Goal: Task Accomplishment & Management: Use online tool/utility

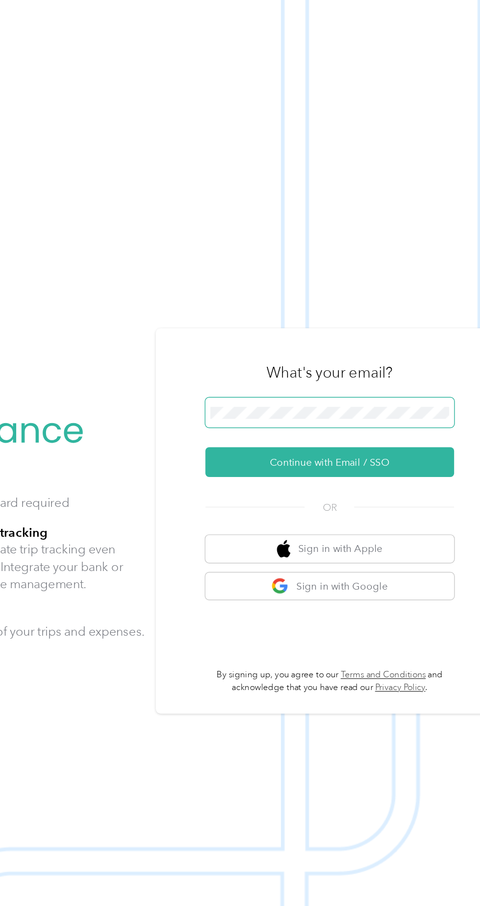
scroll to position [1, 0]
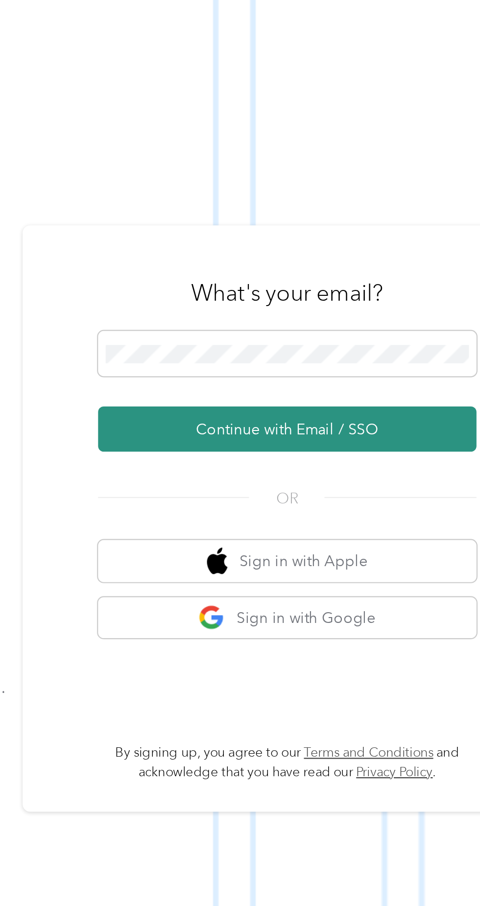
click at [386, 492] on button "Continue with Email / SSO" at bounding box center [355, 481] width 172 height 21
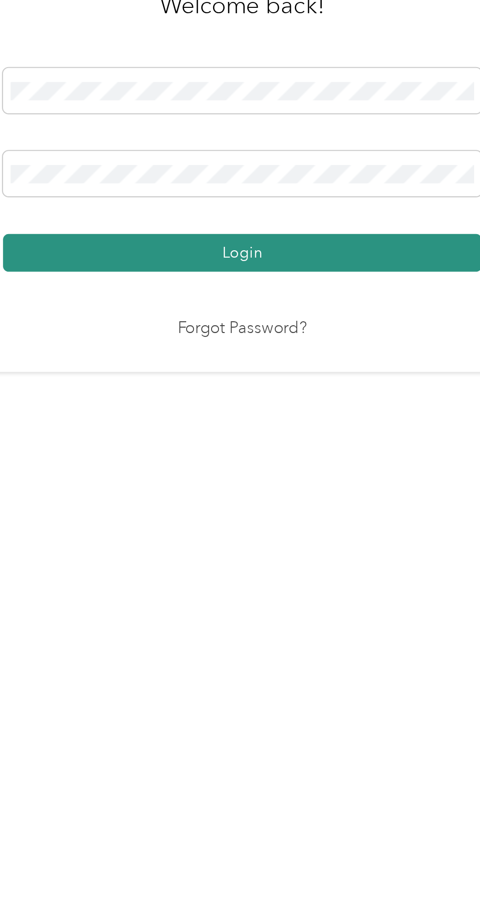
click at [290, 528] on button "Login" at bounding box center [238, 519] width 218 height 17
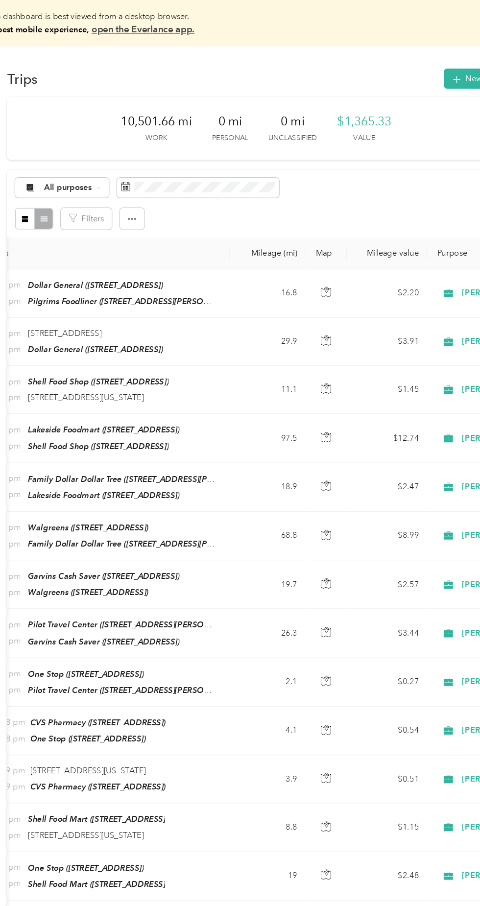
scroll to position [0, 126]
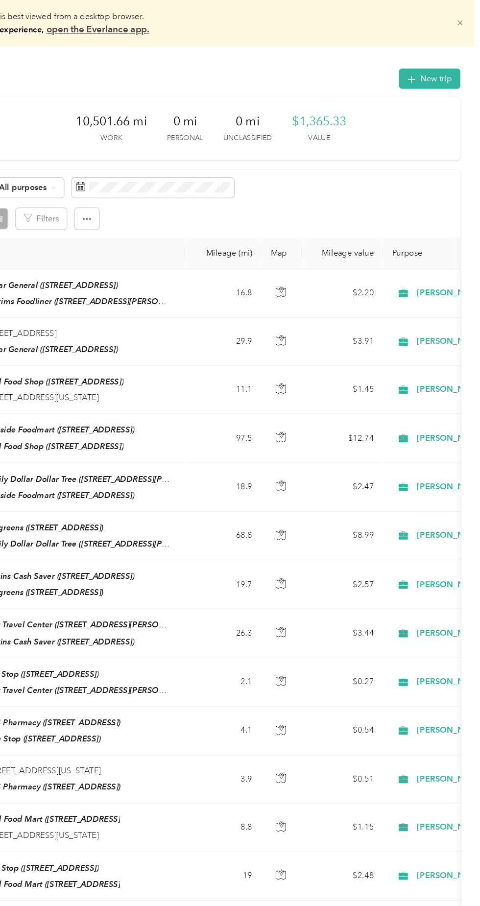
click at [467, 18] on icon at bounding box center [463, 19] width 7 height 7
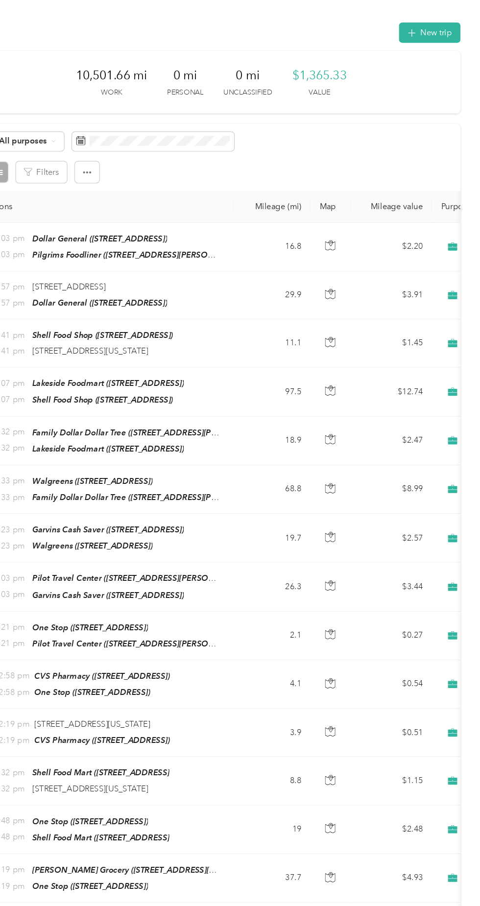
scroll to position [0, 63]
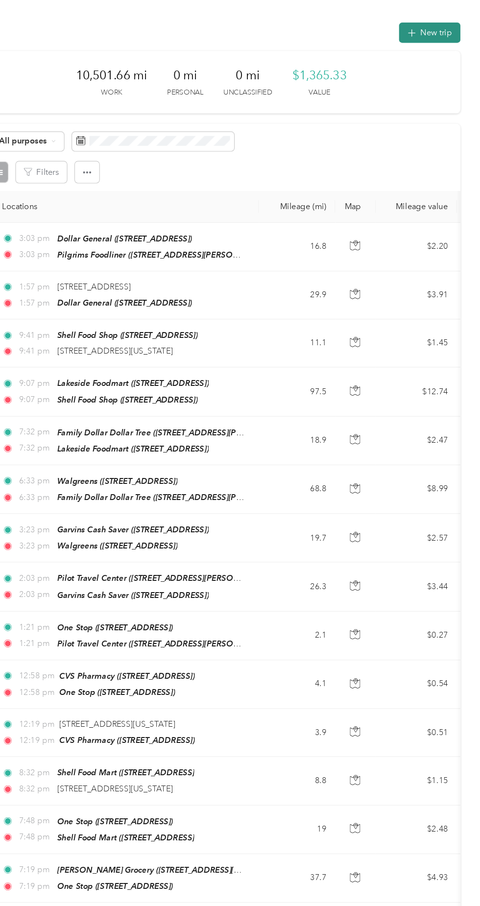
click at [439, 23] on button "New trip" at bounding box center [438, 27] width 52 height 17
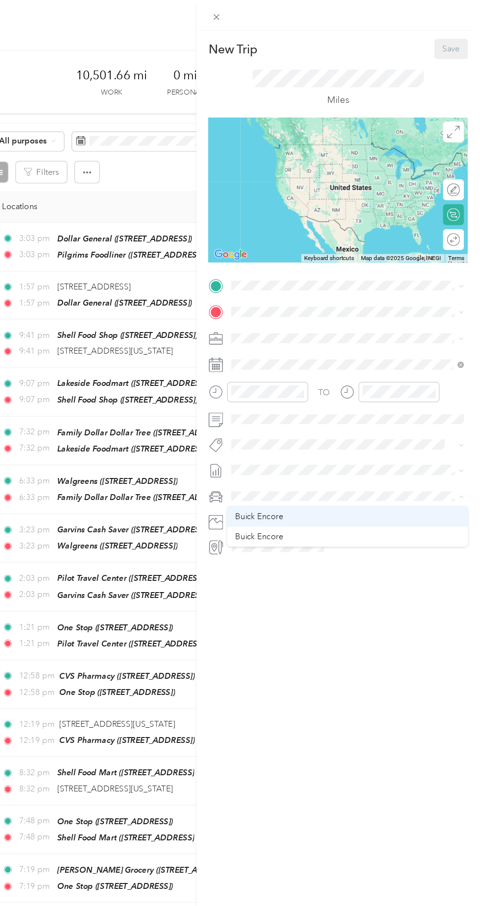
click at [309, 435] on span "Buick Encore" at bounding box center [293, 437] width 41 height 8
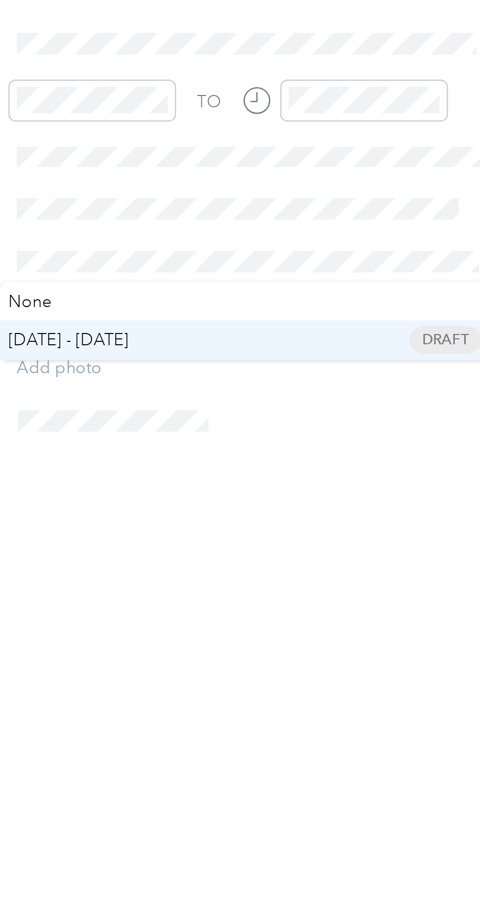
click at [315, 426] on span "[DATE] - [DATE]" at bounding box center [290, 430] width 49 height 10
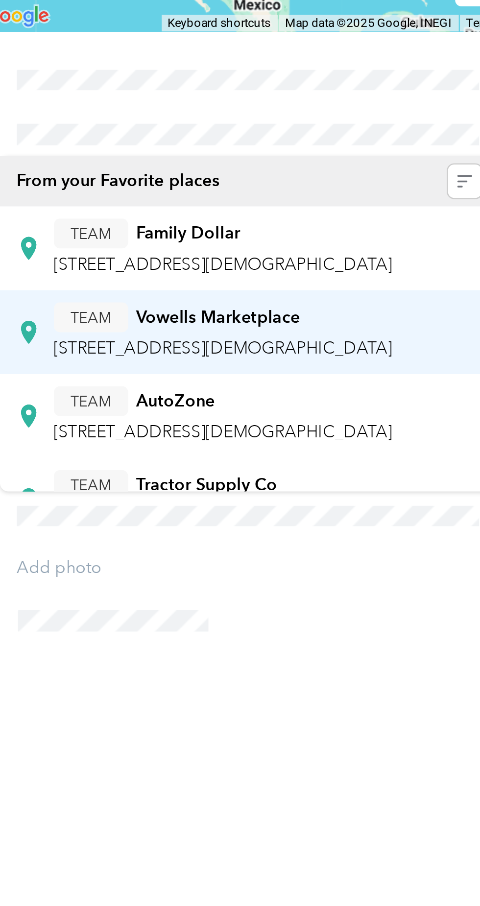
click at [390, 339] on div "TEAM Vowells Marketplace" at bounding box center [354, 339] width 139 height 12
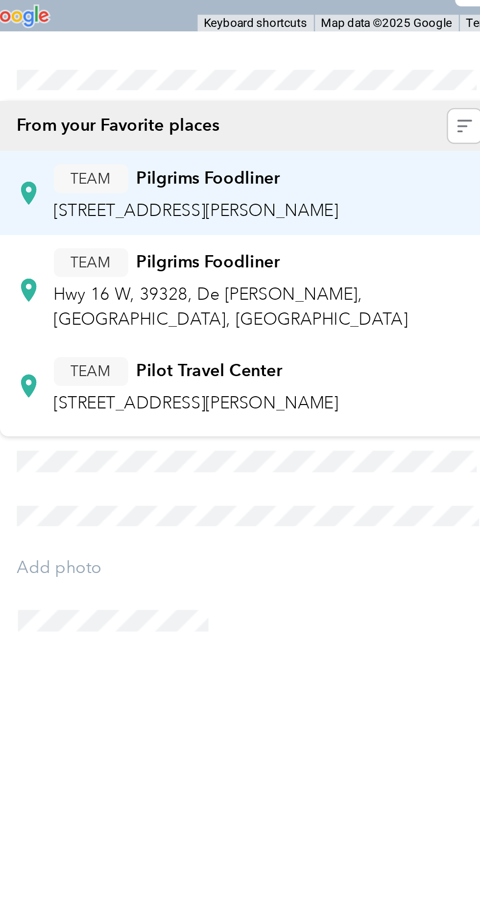
click at [363, 295] on span "[STREET_ADDRESS][PERSON_NAME]" at bounding box center [343, 295] width 117 height 8
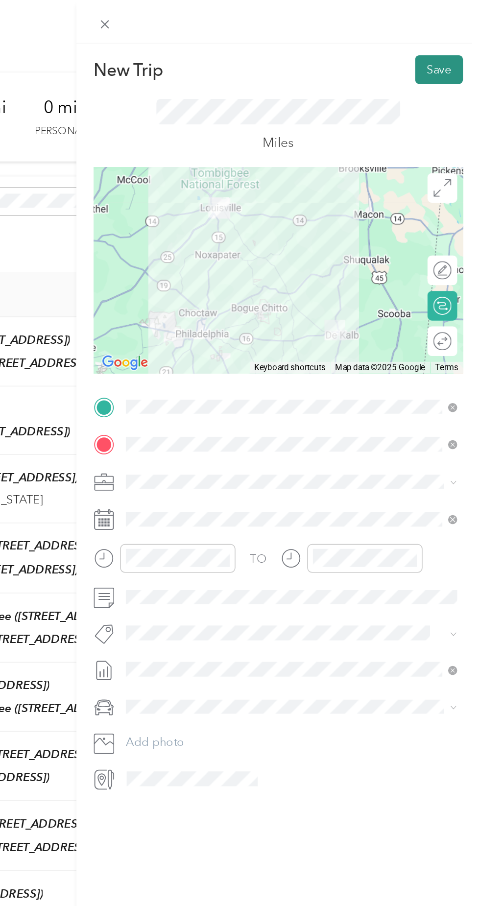
click at [459, 38] on button "Save" at bounding box center [455, 41] width 28 height 17
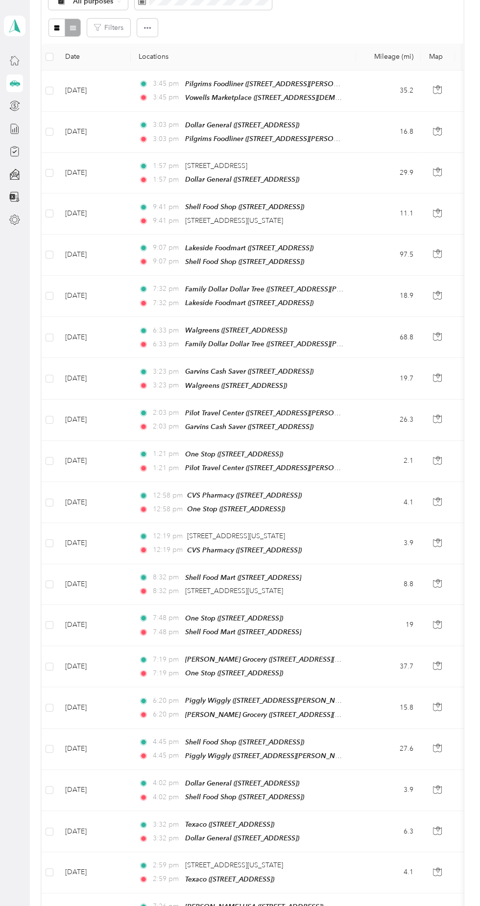
scroll to position [0, 0]
